Goal: Transaction & Acquisition: Purchase product/service

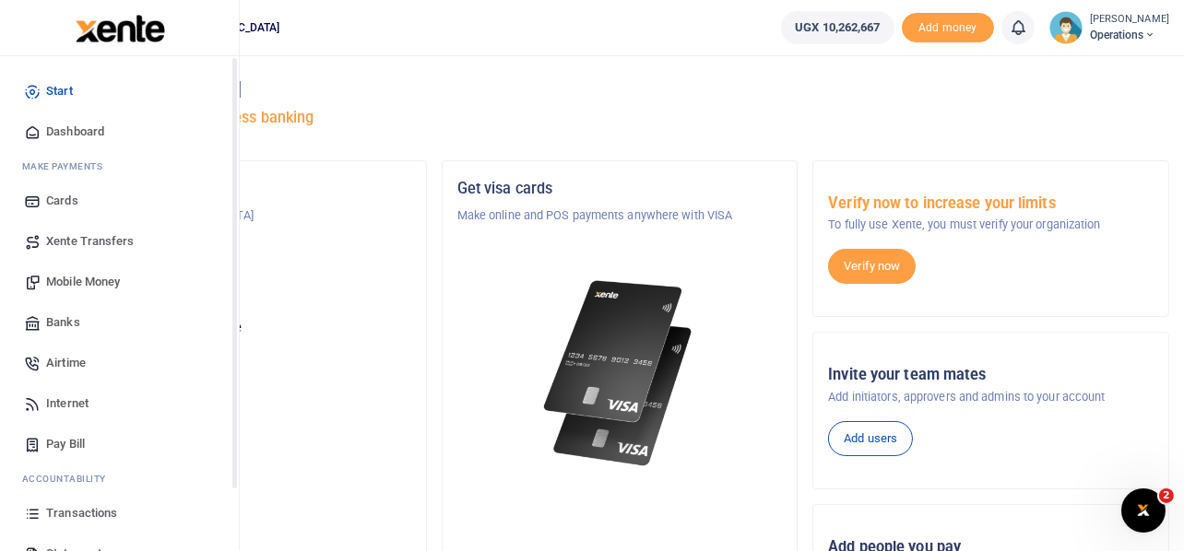
scroll to position [124, 0]
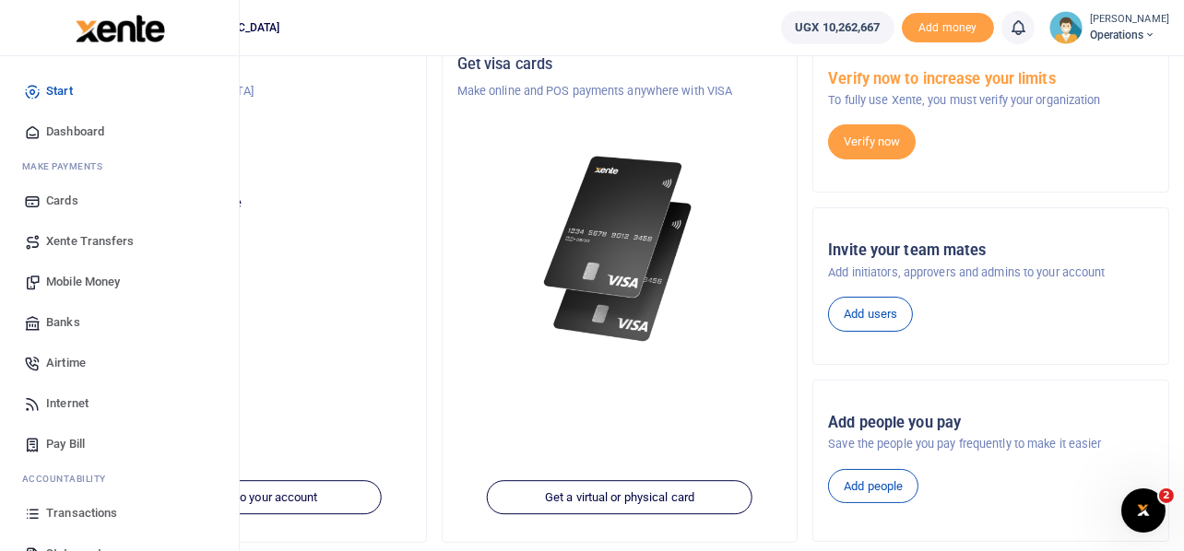
click at [76, 279] on span "Mobile Money" at bounding box center [83, 282] width 74 height 18
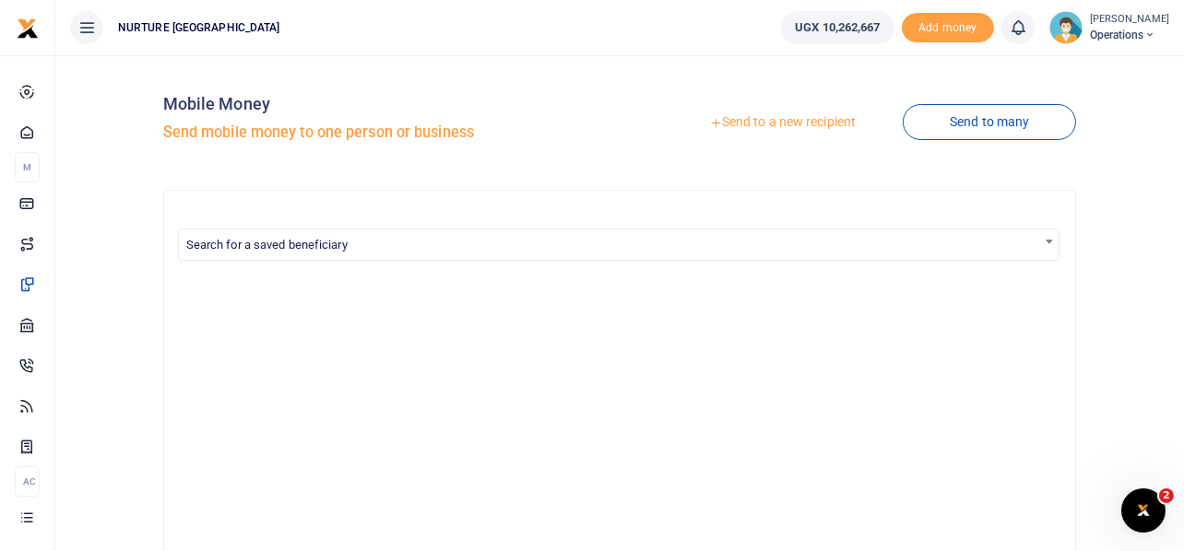
click at [814, 123] on link "Send to a new recipient" at bounding box center [782, 122] width 241 height 33
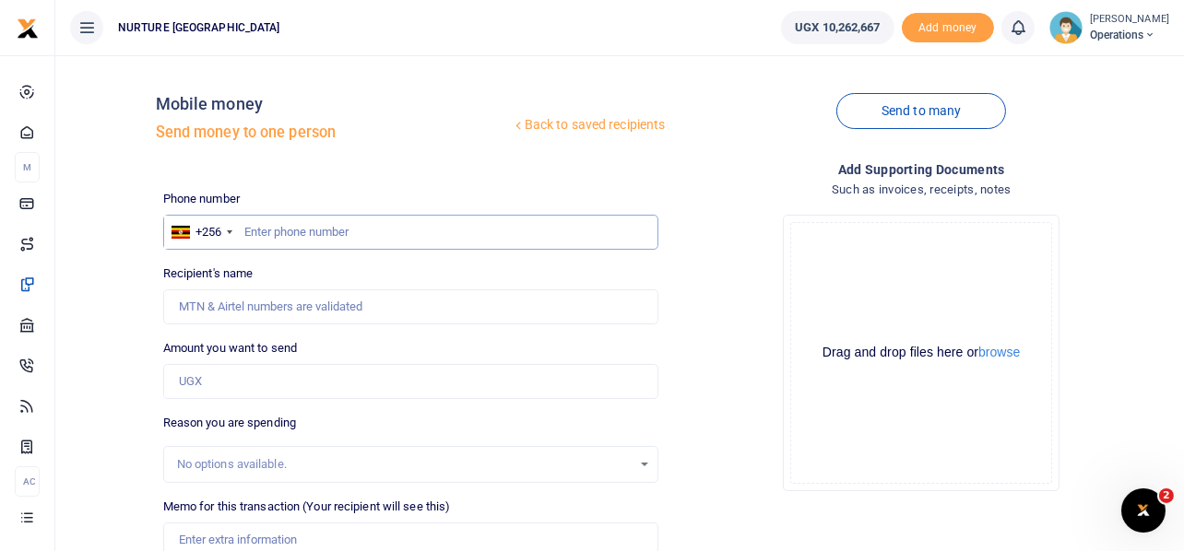
click at [297, 234] on input "text" at bounding box center [411, 232] width 496 height 35
type input "756919258"
click at [244, 382] on input "Amount you want to send" at bounding box center [411, 381] width 496 height 35
type input "[PERSON_NAME]"
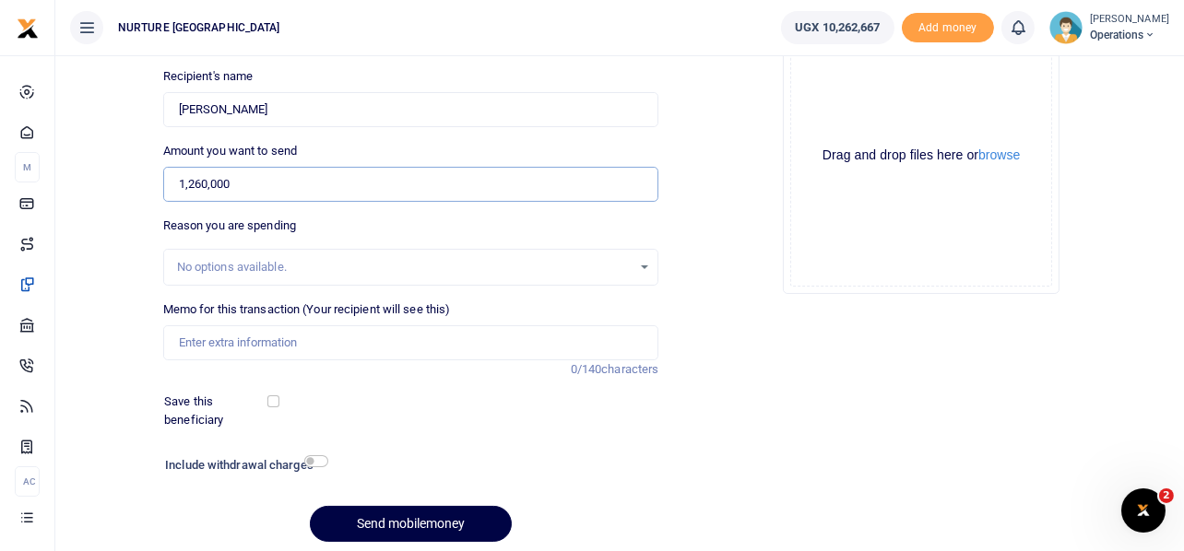
scroll to position [230, 0]
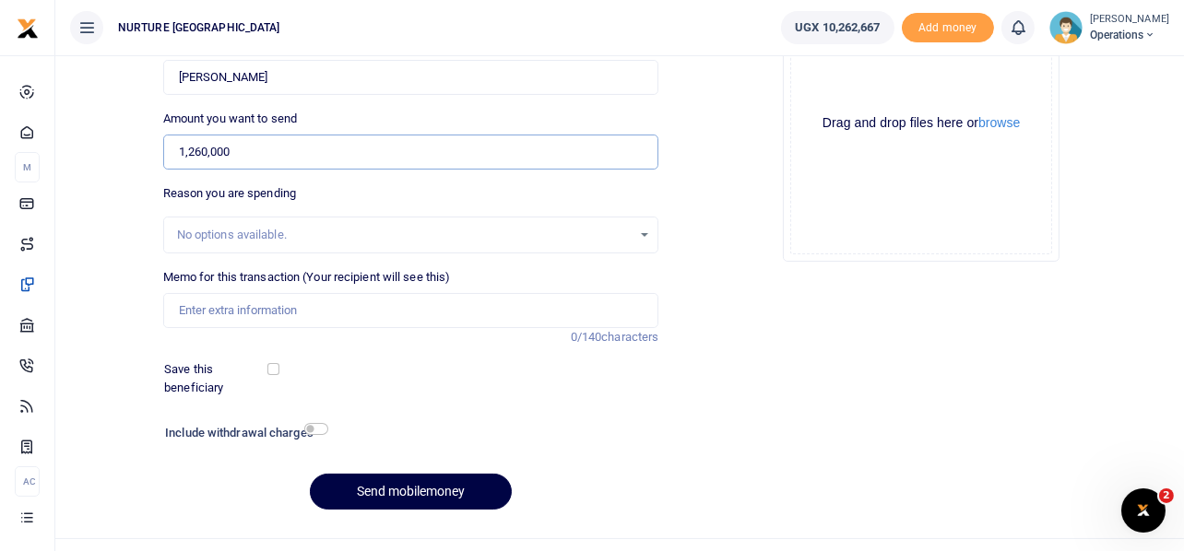
type input "1,260,000"
click at [281, 307] on input "Memo for this transaction (Your recipient will see this)" at bounding box center [411, 310] width 496 height 35
type input "p"
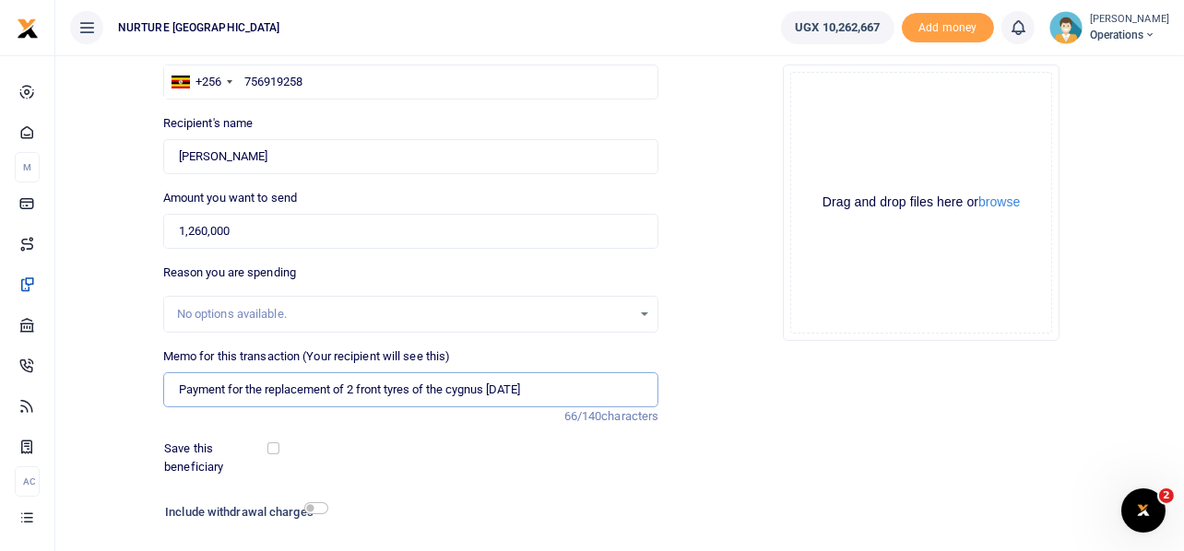
scroll to position [265, 0]
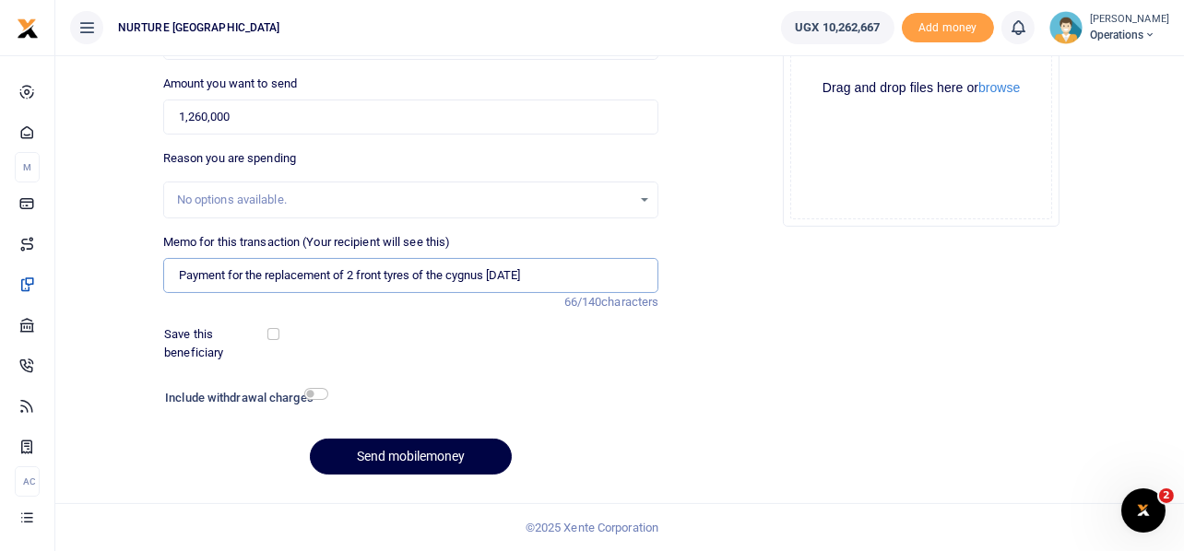
type input "Payment for the replacement of 2 front tyres of the cygnus [DATE]"
click at [322, 396] on input "checkbox" at bounding box center [316, 394] width 24 height 12
checkbox input "true"
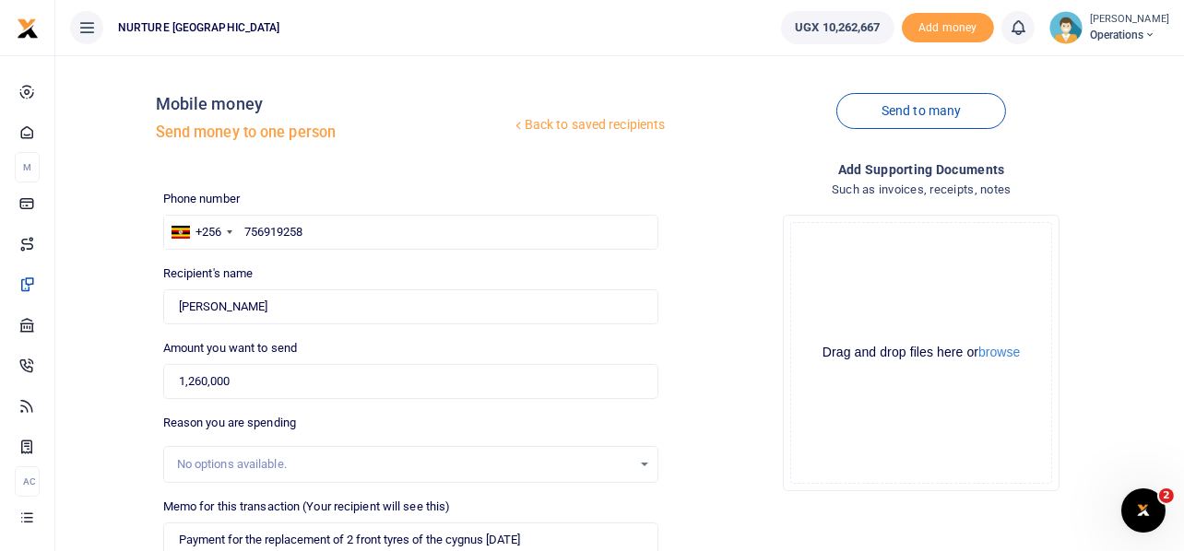
scroll to position [315, 0]
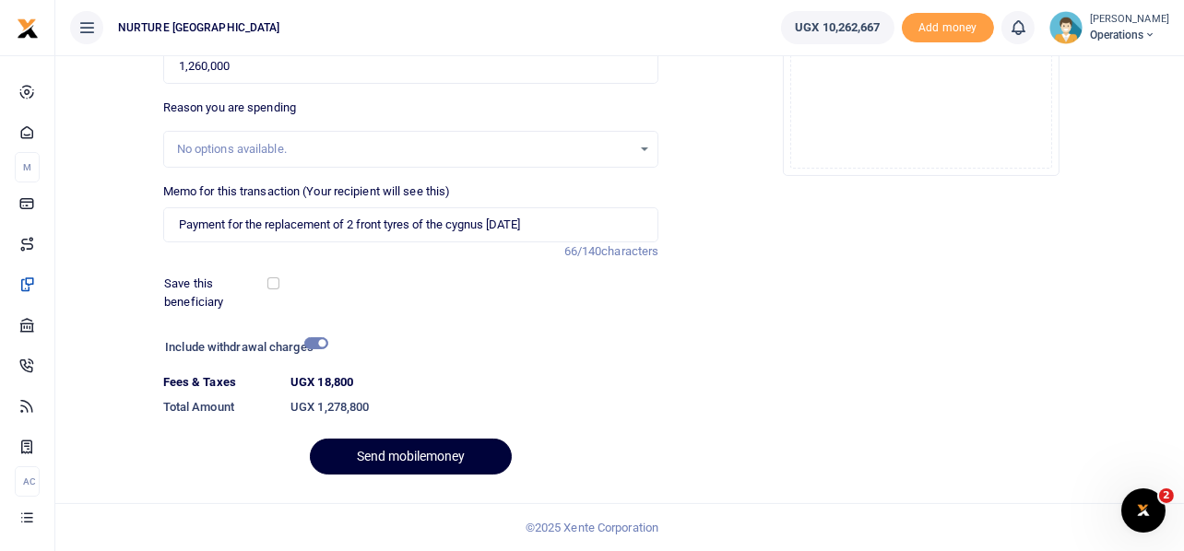
click at [396, 450] on button "Send mobilemoney" at bounding box center [411, 457] width 202 height 36
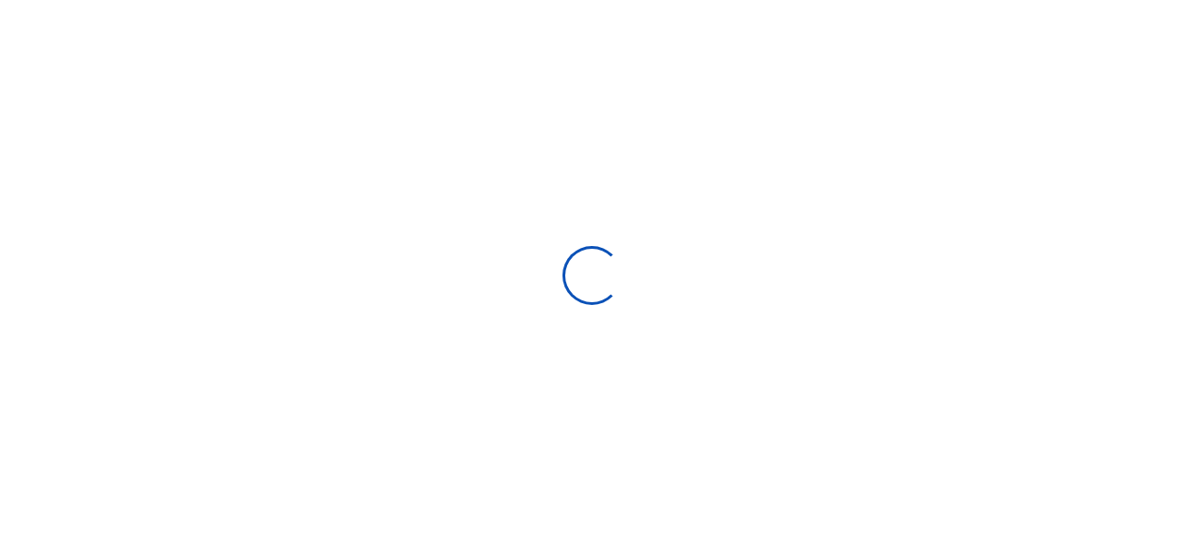
select select
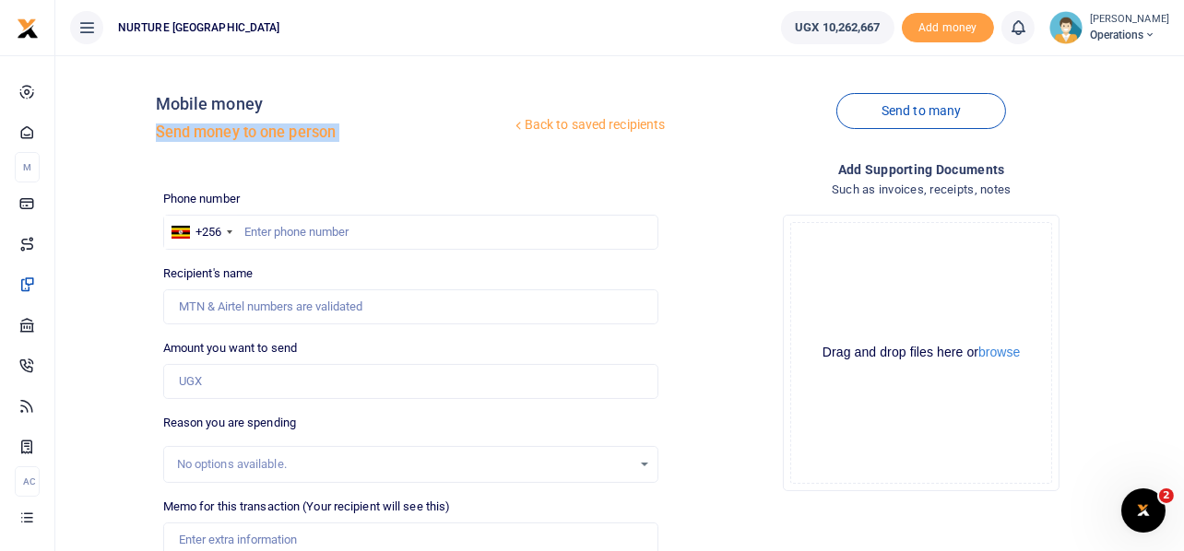
drag, startPoint x: 550, startPoint y: 77, endPoint x: 724, endPoint y: 91, distance: 174.9
click at [724, 91] on div "Back to saved recipients Mobile money Send money to one person Send to many" at bounding box center [666, 122] width 1021 height 105
click at [757, 161] on h4 "Add supporting Documents" at bounding box center [921, 170] width 496 height 20
